Goal: Information Seeking & Learning: Check status

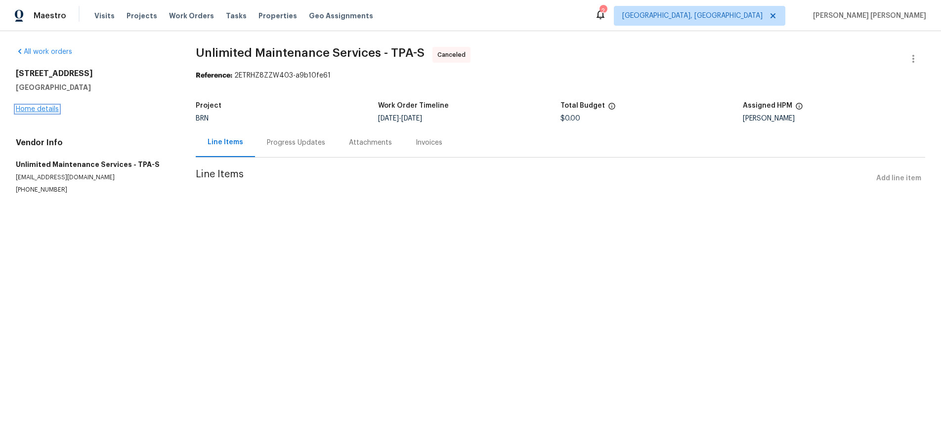
click at [51, 111] on link "Home details" at bounding box center [37, 109] width 43 height 7
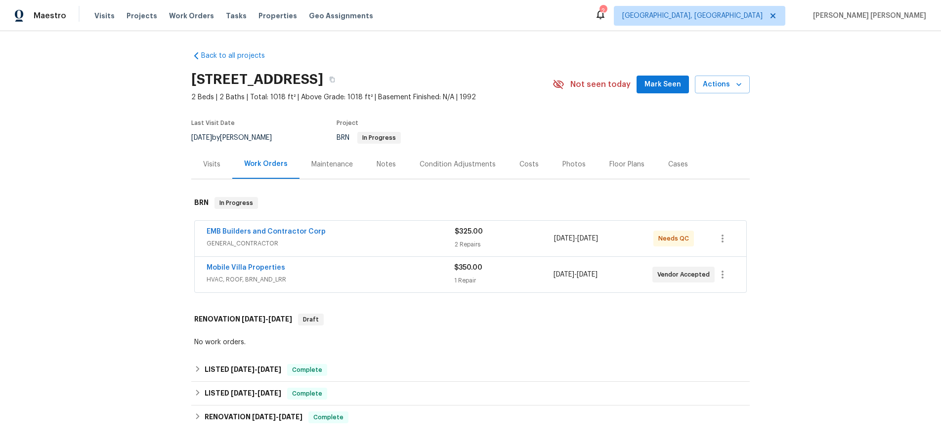
click at [373, 275] on div "Mobile Villa Properties" at bounding box center [329, 269] width 247 height 12
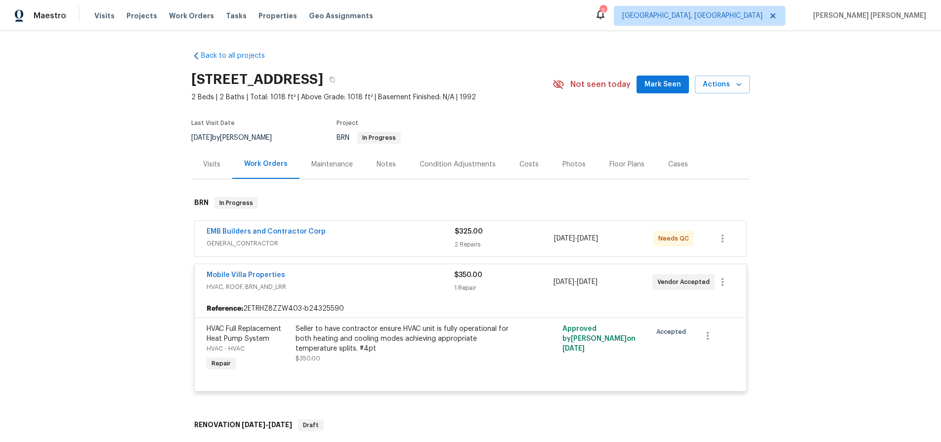
click at [372, 250] on div "EMB Builders and Contractor Corp GENERAL_CONTRACTOR" at bounding box center [330, 239] width 248 height 24
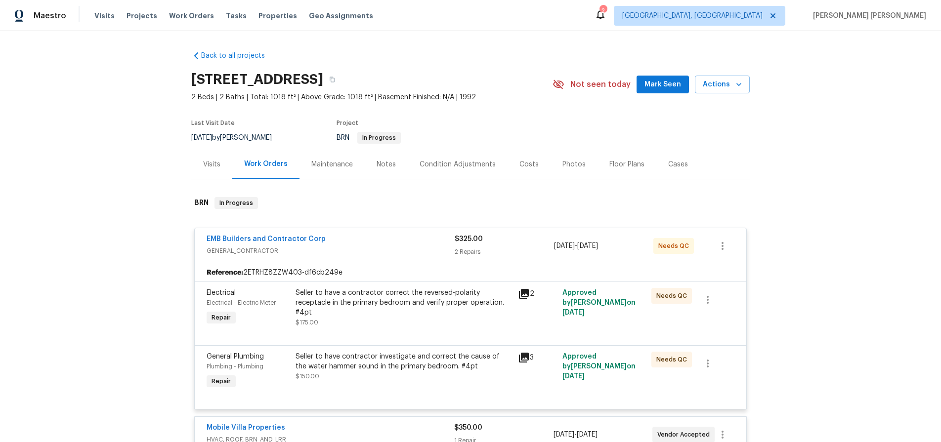
click at [526, 363] on icon at bounding box center [524, 358] width 10 height 10
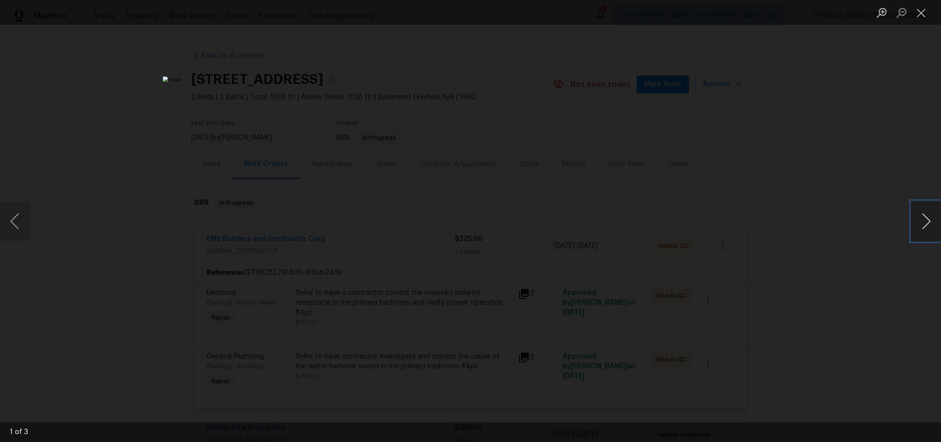
click at [925, 229] on button "Next image" at bounding box center [926, 222] width 30 height 40
drag, startPoint x: 865, startPoint y: 259, endPoint x: 859, endPoint y: 259, distance: 6.4
click at [861, 259] on div "Lightbox" at bounding box center [470, 221] width 941 height 442
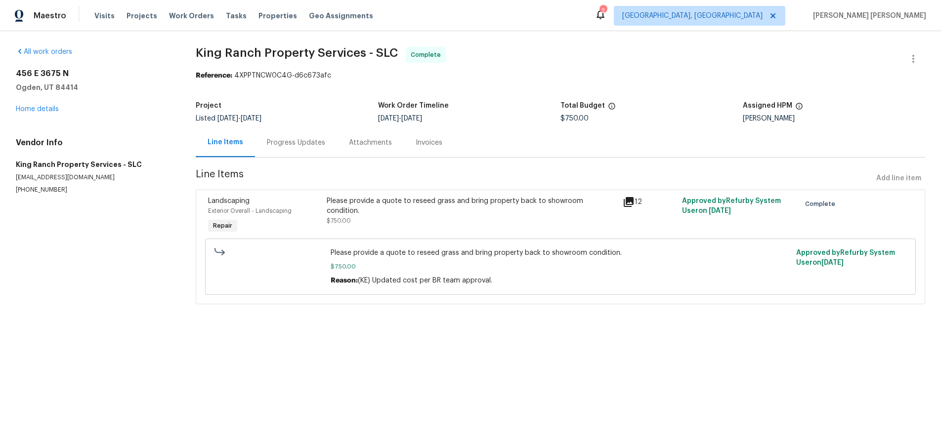
click at [629, 203] on icon at bounding box center [628, 202] width 10 height 10
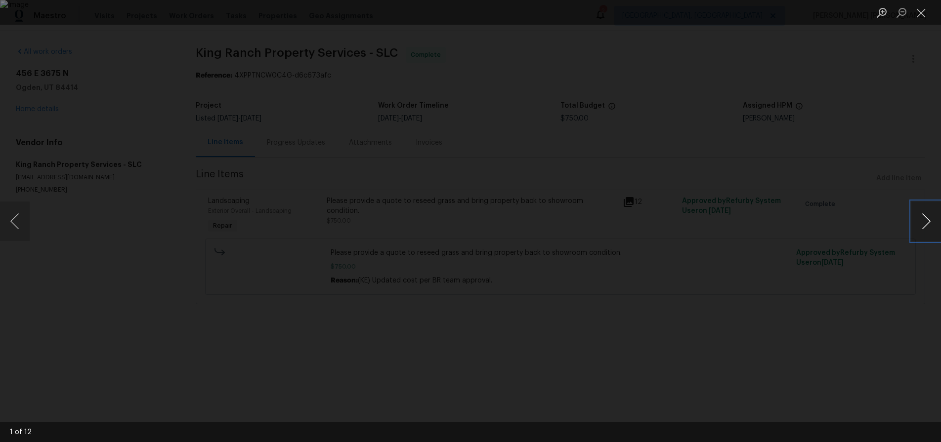
click at [922, 221] on button "Next image" at bounding box center [926, 222] width 30 height 40
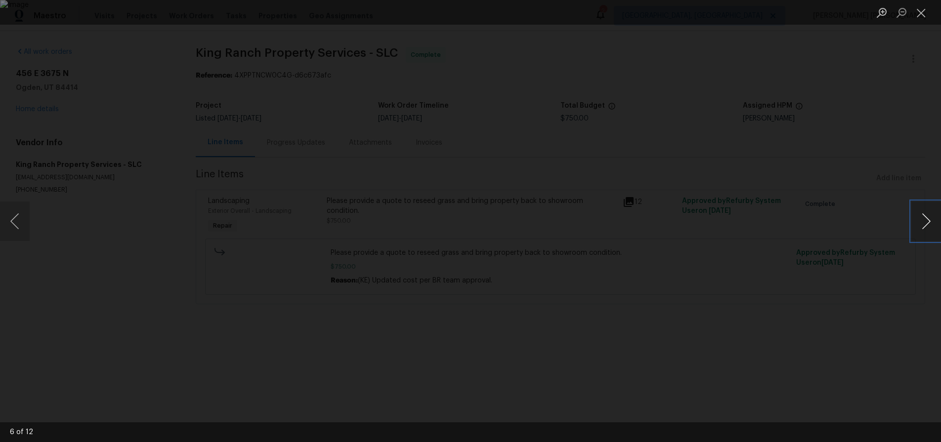
click at [922, 221] on button "Next image" at bounding box center [926, 222] width 30 height 40
click at [916, 13] on button "Close lightbox" at bounding box center [921, 12] width 20 height 17
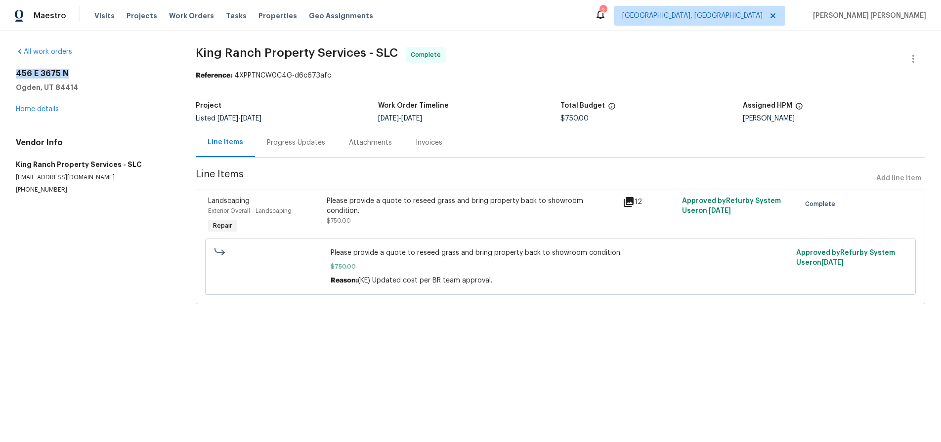
drag, startPoint x: 81, startPoint y: 71, endPoint x: 7, endPoint y: 77, distance: 73.4
click at [7, 77] on div "All work orders 456 E 3675 N Ogden, UT 84414 Home details Vendor Info King Ranc…" at bounding box center [470, 181] width 941 height 301
copy h2 "456 E 3675 N"
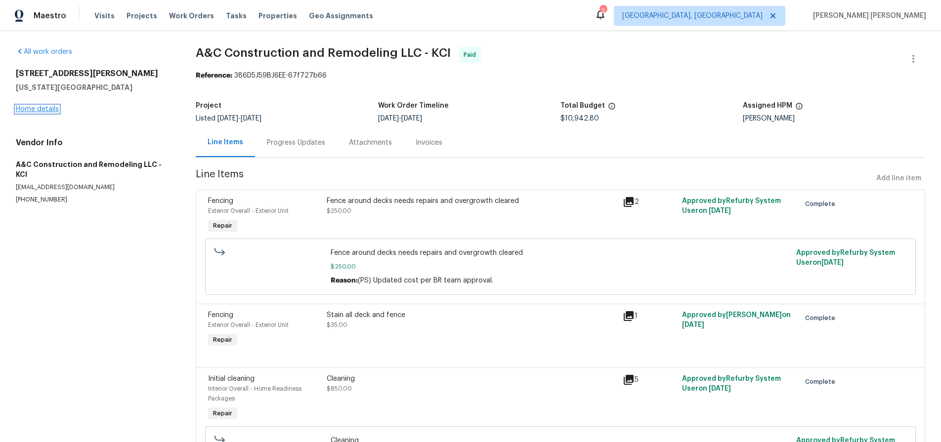
click at [44, 110] on link "Home details" at bounding box center [37, 109] width 43 height 7
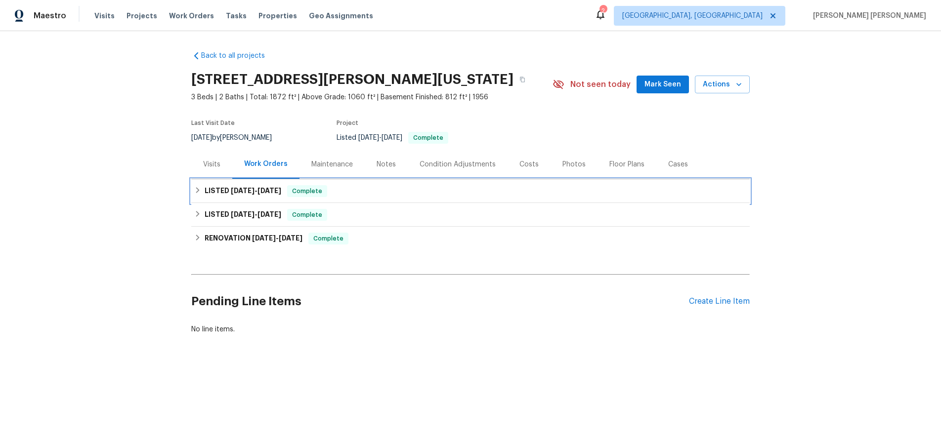
click at [198, 190] on icon at bounding box center [197, 190] width 3 height 6
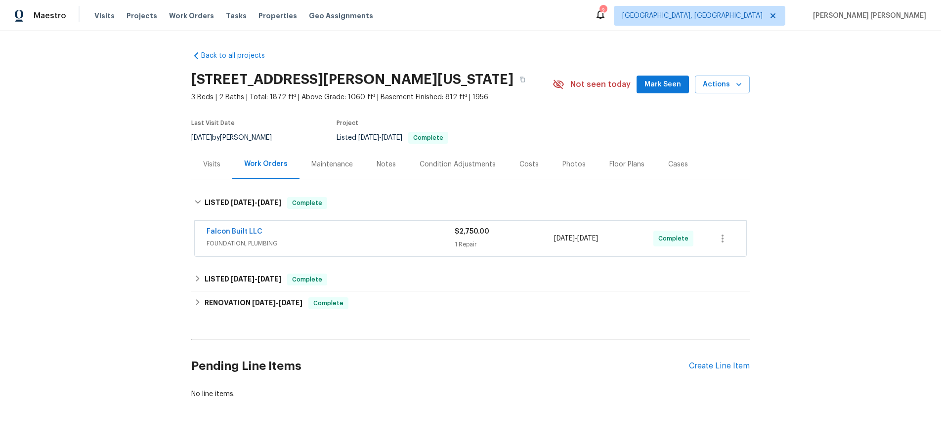
click at [356, 236] on div "Falcon Built LLC" at bounding box center [330, 233] width 248 height 12
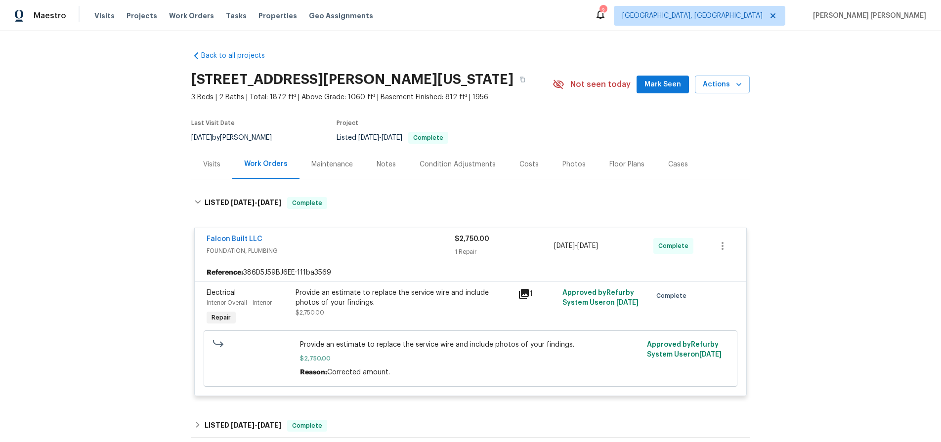
click at [524, 296] on icon at bounding box center [524, 294] width 10 height 10
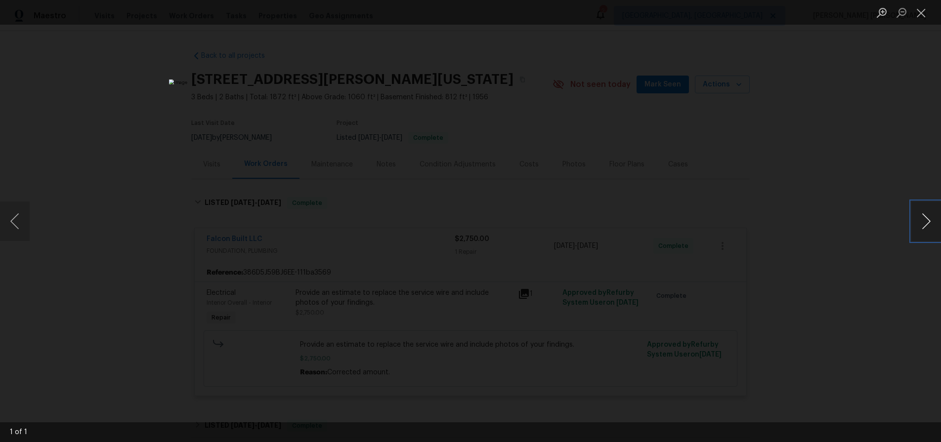
click at [931, 222] on button "Next image" at bounding box center [926, 222] width 30 height 40
drag, startPoint x: 931, startPoint y: 222, endPoint x: 864, endPoint y: 259, distance: 75.9
click at [930, 222] on button "Next image" at bounding box center [926, 222] width 30 height 40
click at [863, 260] on div "Lightbox" at bounding box center [470, 221] width 941 height 442
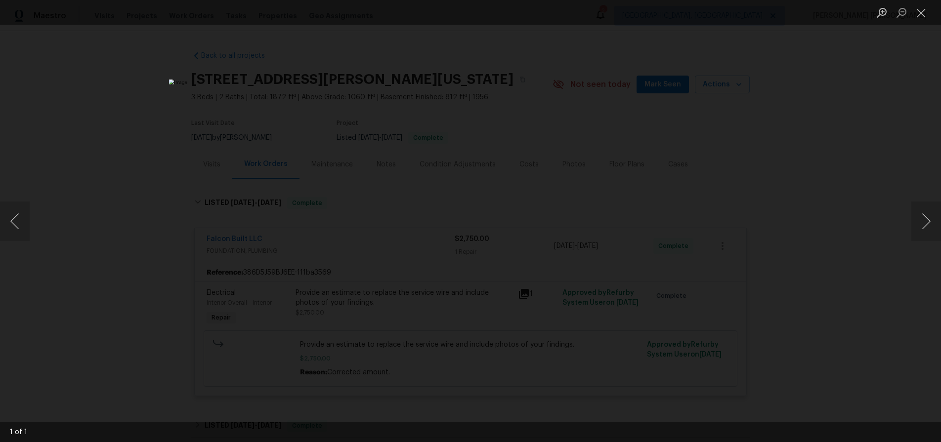
click at [863, 260] on div "Lightbox" at bounding box center [470, 221] width 941 height 442
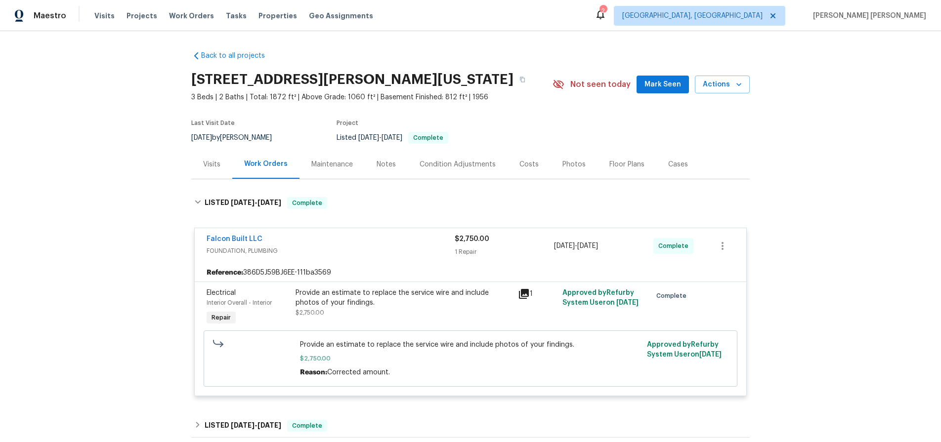
click at [217, 168] on div "Visits" at bounding box center [211, 165] width 17 height 10
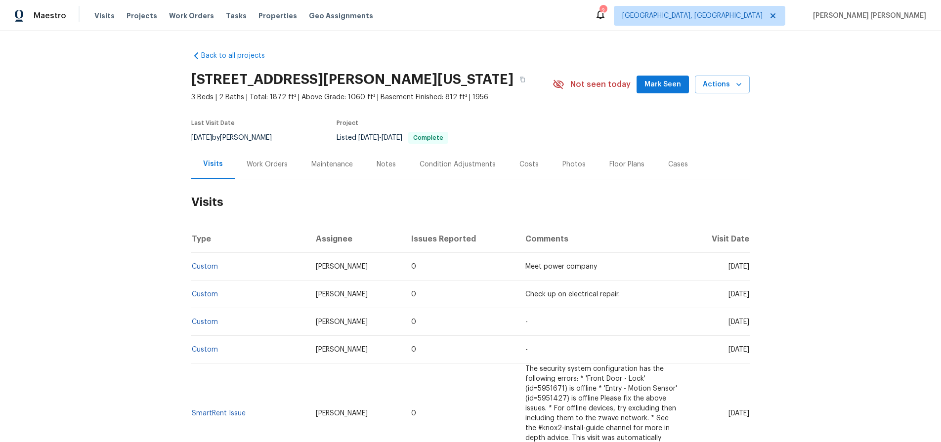
click at [264, 164] on div "Work Orders" at bounding box center [266, 165] width 41 height 10
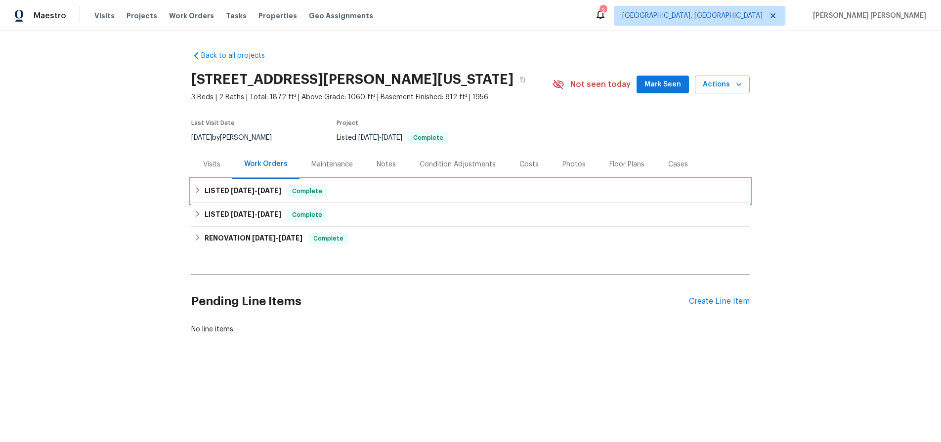
click at [242, 195] on h6 "LISTED 7/15/25 - 7/17/25" at bounding box center [243, 191] width 77 height 12
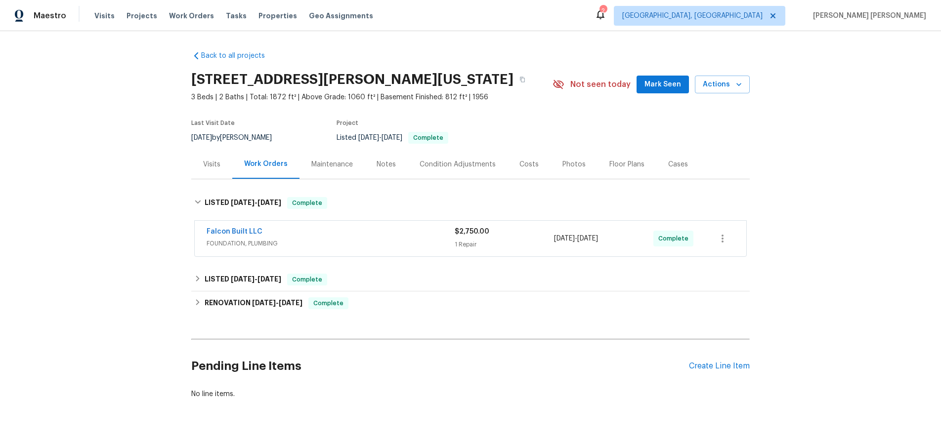
click at [330, 247] on span "FOUNDATION, PLUMBING" at bounding box center [330, 244] width 248 height 10
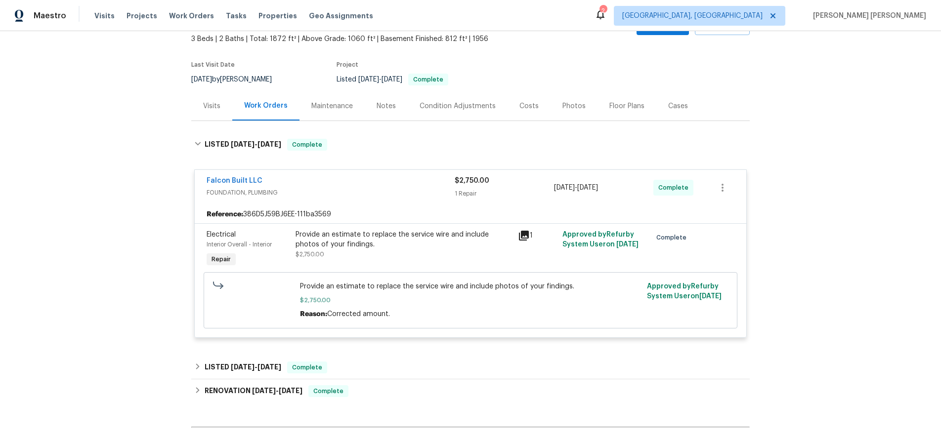
scroll to position [171, 0]
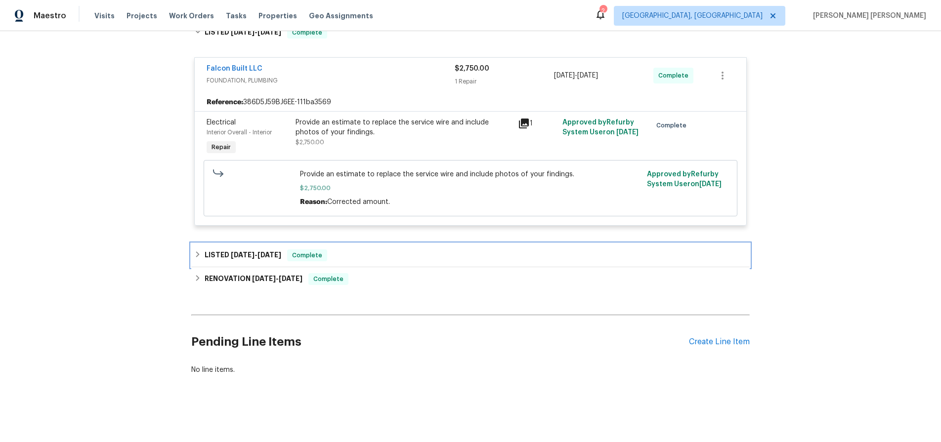
click at [257, 254] on span "7/9/25" at bounding box center [269, 254] width 24 height 7
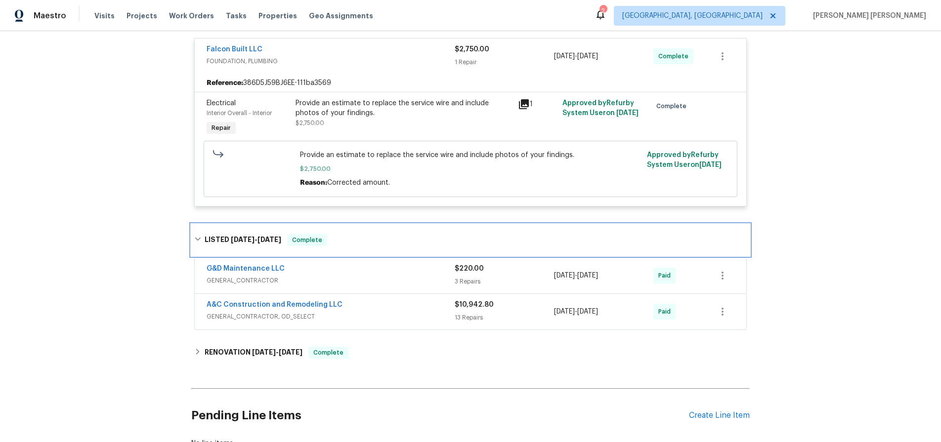
scroll to position [196, 0]
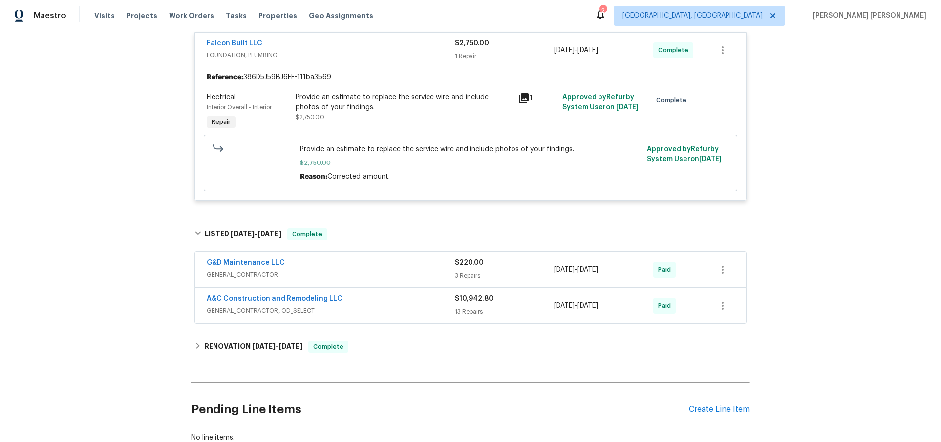
click at [440, 313] on span "GENERAL_CONTRACTOR, OD_SELECT" at bounding box center [330, 311] width 248 height 10
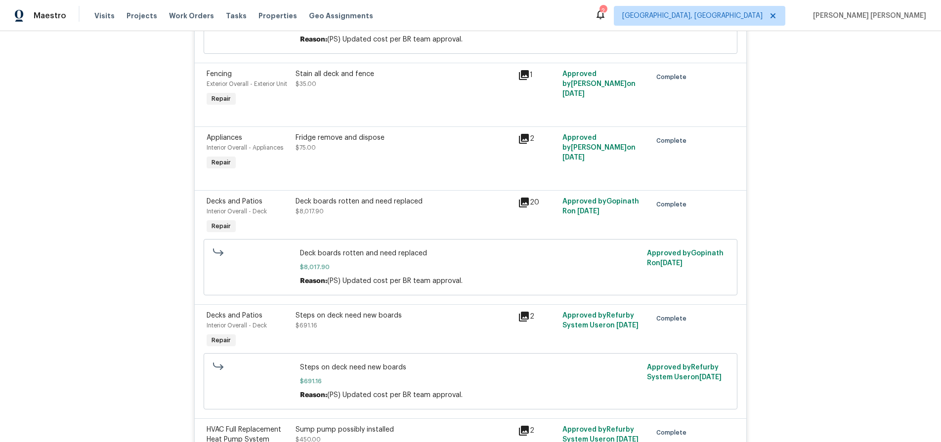
scroll to position [673, 0]
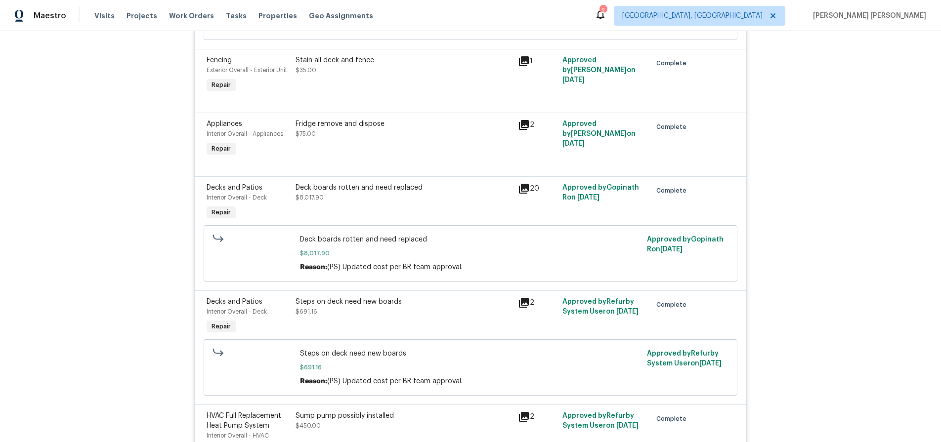
click at [525, 185] on icon at bounding box center [524, 189] width 12 height 12
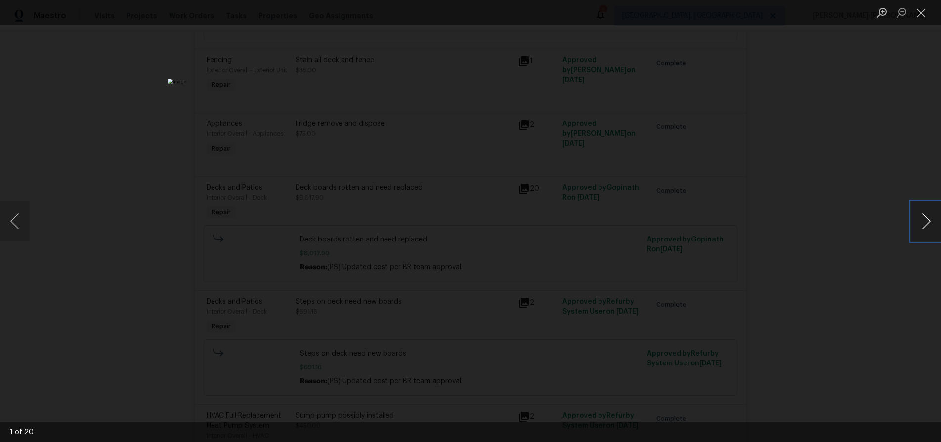
click at [930, 224] on button "Next image" at bounding box center [926, 222] width 30 height 40
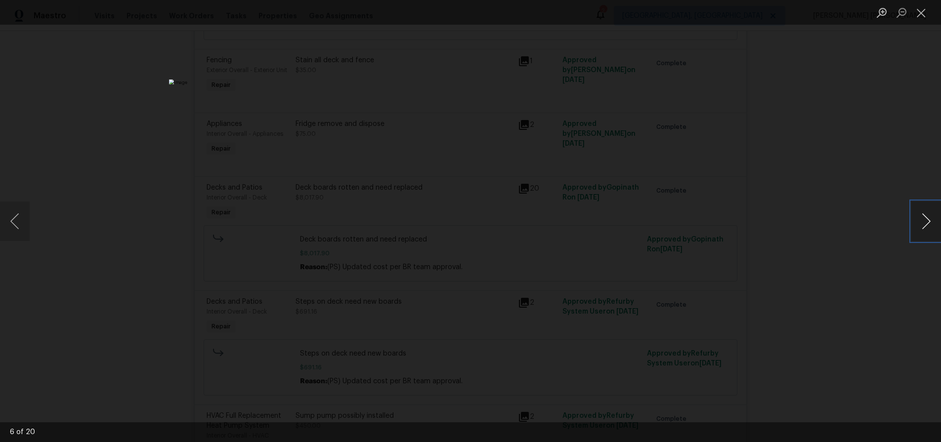
click at [930, 224] on button "Next image" at bounding box center [926, 222] width 30 height 40
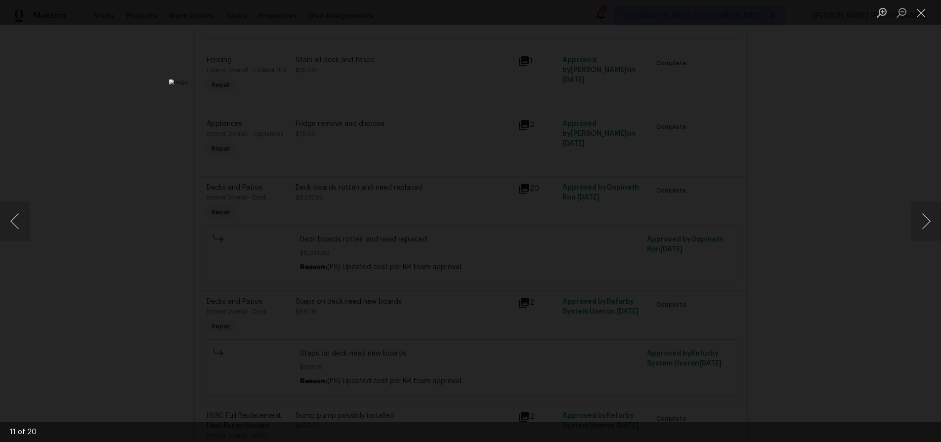
drag, startPoint x: 873, startPoint y: 345, endPoint x: 866, endPoint y: 341, distance: 7.5
click at [871, 345] on div "Lightbox" at bounding box center [470, 221] width 941 height 442
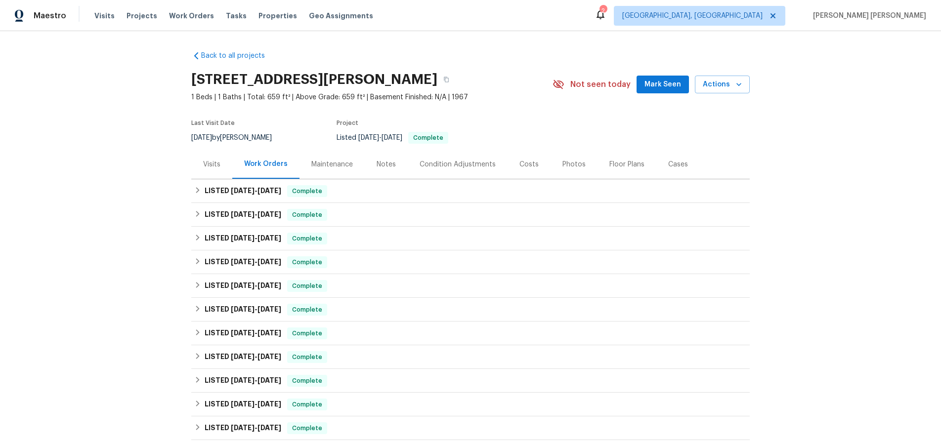
click at [210, 163] on div "Visits" at bounding box center [211, 165] width 17 height 10
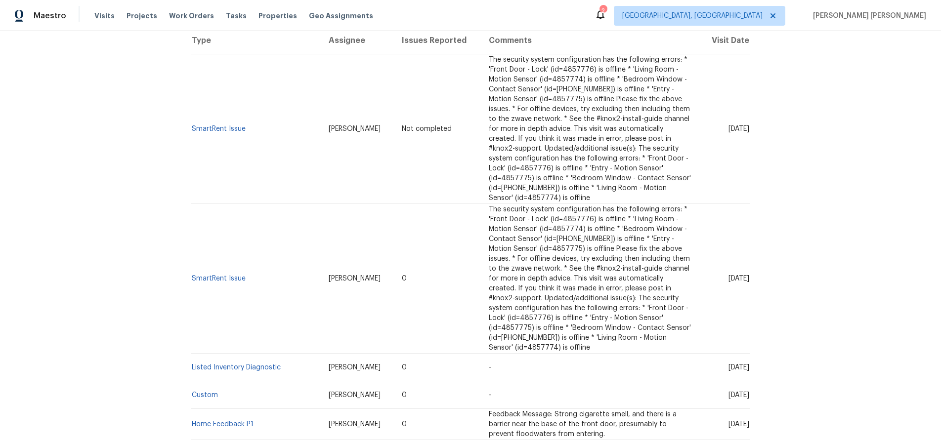
scroll to position [200, 0]
click at [226, 274] on link "SmartRent Issue" at bounding box center [219, 277] width 54 height 7
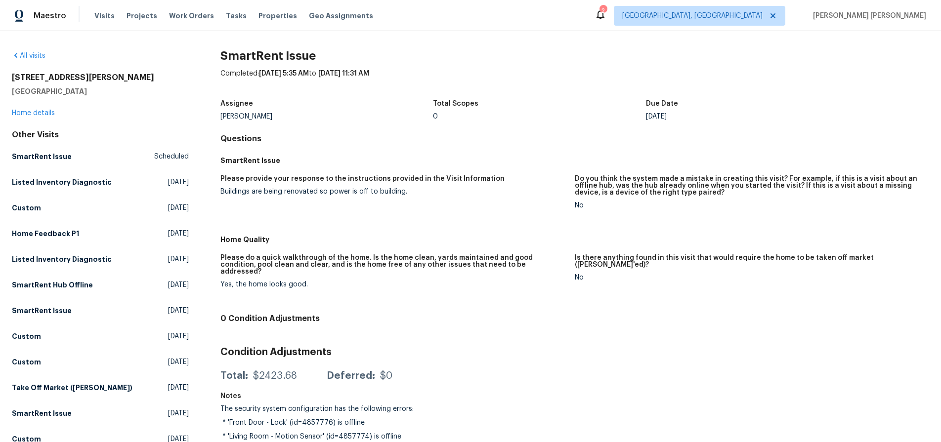
click at [101, 77] on h2 "130 S Estes Dr Apt B7" at bounding box center [100, 78] width 177 height 10
drag, startPoint x: 13, startPoint y: 76, endPoint x: 183, endPoint y: 82, distance: 170.0
click at [183, 82] on h2 "130 S Estes Dr Apt B7" at bounding box center [100, 78] width 177 height 10
copy h2 "130 S Estes Dr Apt B7"
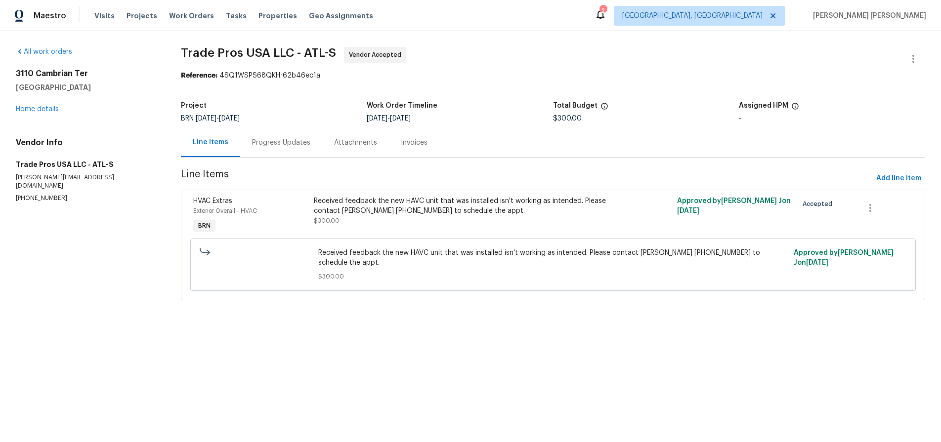
click at [276, 139] on div "Progress Updates" at bounding box center [281, 143] width 58 height 10
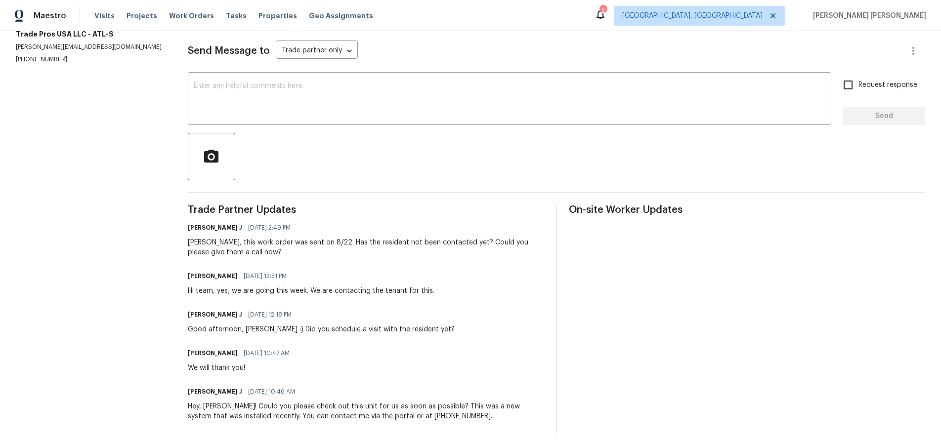
scroll to position [138, 0]
